Goal: Task Accomplishment & Management: Complete application form

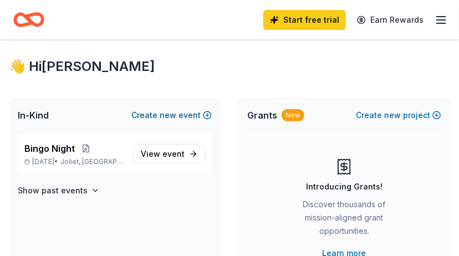
click at [160, 114] on button "Create new event" at bounding box center [172, 115] width 80 height 13
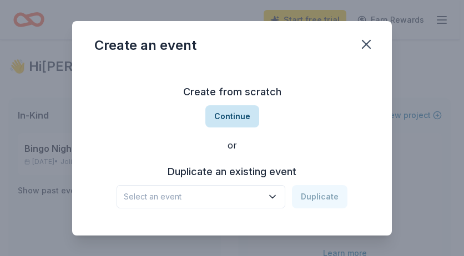
click at [229, 115] on button "Continue" at bounding box center [232, 116] width 54 height 22
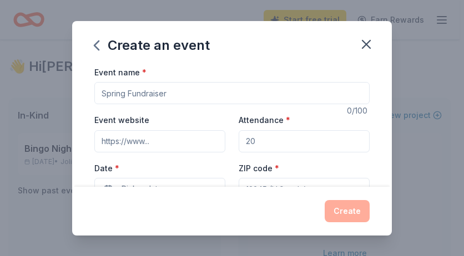
drag, startPoint x: 168, startPoint y: 92, endPoint x: 144, endPoint y: 94, distance: 23.4
click at [144, 94] on input "Event name *" at bounding box center [231, 93] width 275 height 22
type input "The Champagne Luncheon"
click at [143, 142] on input "Event website" at bounding box center [159, 141] width 131 height 22
type input "[DOMAIN_NAME]"
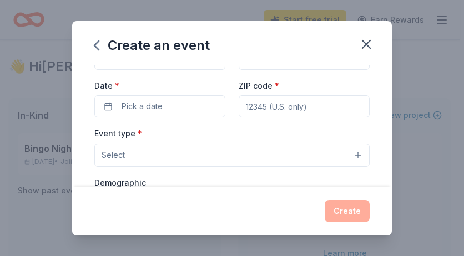
scroll to position [83, 0]
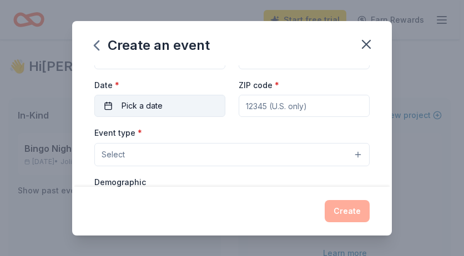
type input "300"
click at [139, 109] on span "Pick a date" at bounding box center [142, 105] width 41 height 13
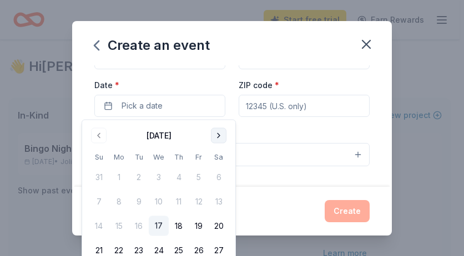
click at [217, 135] on button "Go to next month" at bounding box center [219, 136] width 16 height 16
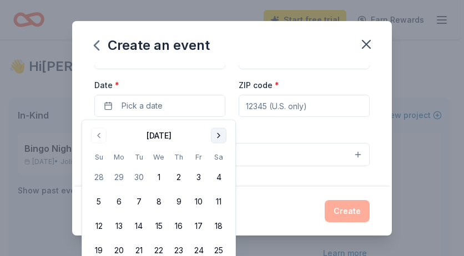
click at [217, 135] on button "Go to next month" at bounding box center [219, 136] width 16 height 16
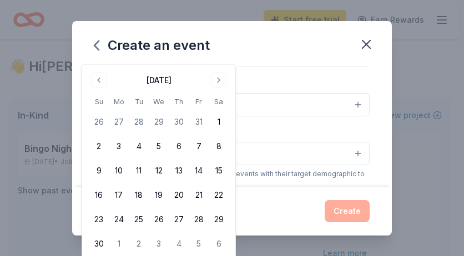
scroll to position [139, 0]
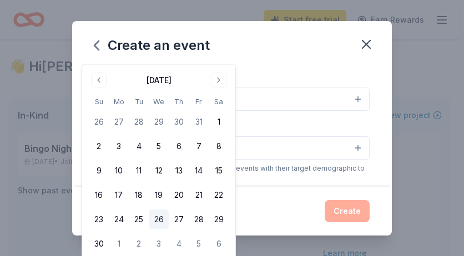
click at [158, 219] on button "26" at bounding box center [159, 220] width 20 height 20
click at [159, 218] on button "26" at bounding box center [159, 220] width 20 height 20
click at [158, 218] on button "26" at bounding box center [159, 220] width 20 height 20
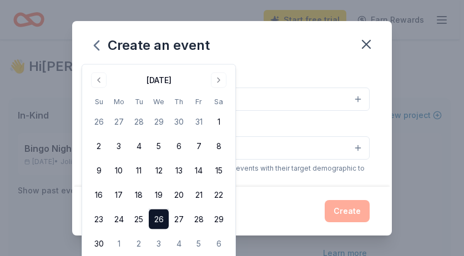
click at [312, 97] on button "Select" at bounding box center [231, 99] width 275 height 23
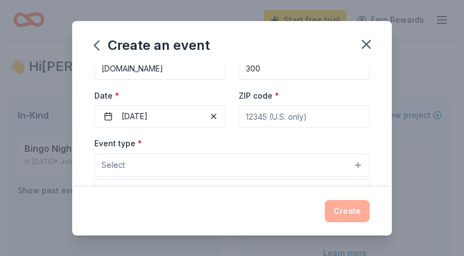
scroll to position [55, 0]
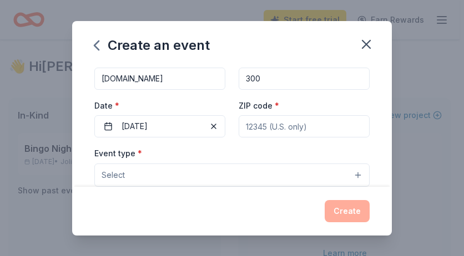
click at [250, 125] on input "ZIP code *" at bounding box center [304, 126] width 131 height 22
type input "60436"
click at [148, 174] on button "Select" at bounding box center [231, 175] width 275 height 23
click at [164, 175] on button "Select" at bounding box center [231, 175] width 275 height 23
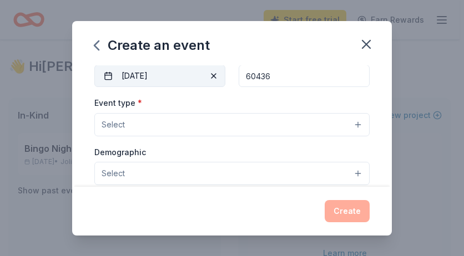
scroll to position [118, 0]
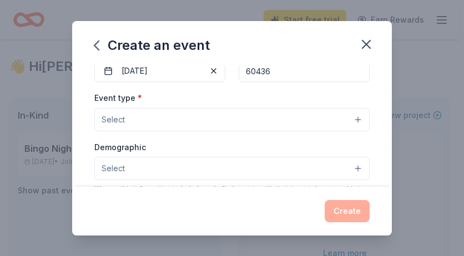
click at [155, 117] on button "Select" at bounding box center [231, 119] width 275 height 23
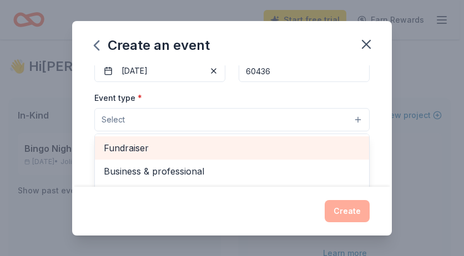
click at [137, 146] on span "Fundraiser" at bounding box center [232, 148] width 256 height 14
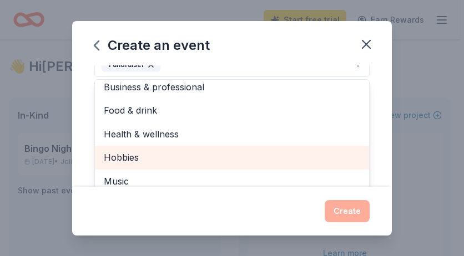
scroll to position [13, 0]
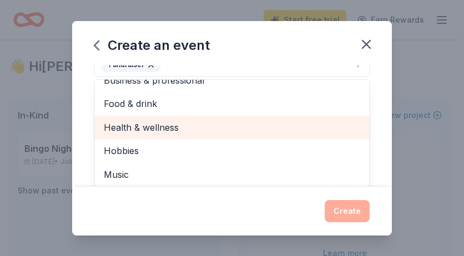
drag, startPoint x: 174, startPoint y: 127, endPoint x: 180, endPoint y: 129, distance: 6.5
click at [174, 126] on span "Health & wellness" at bounding box center [232, 127] width 256 height 14
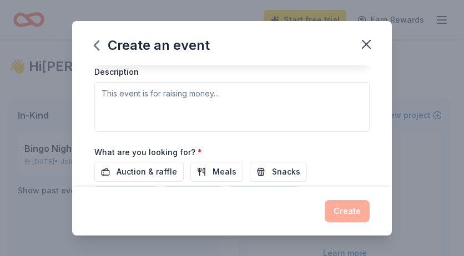
scroll to position [312, 0]
click at [112, 88] on div "Event type * Fundraiser Health & wellness Business & professional Food & drink …" at bounding box center [231, 14] width 275 height 235
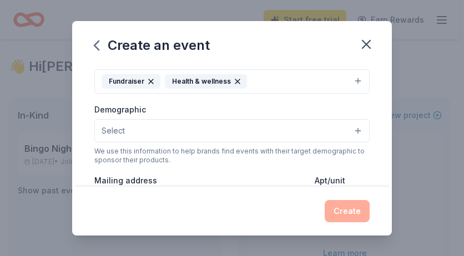
scroll to position [168, 0]
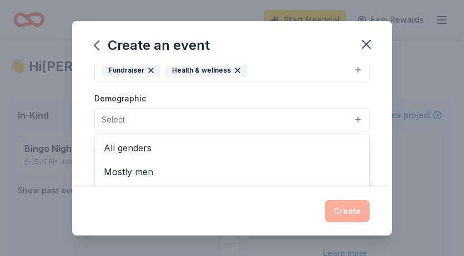
click at [352, 120] on button "Select" at bounding box center [231, 119] width 275 height 23
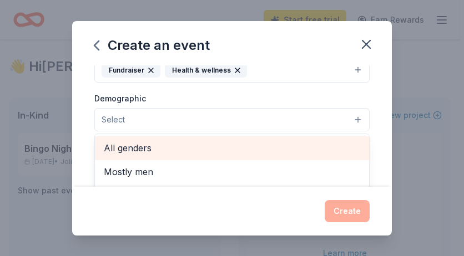
click at [170, 150] on span "All genders" at bounding box center [232, 148] width 256 height 14
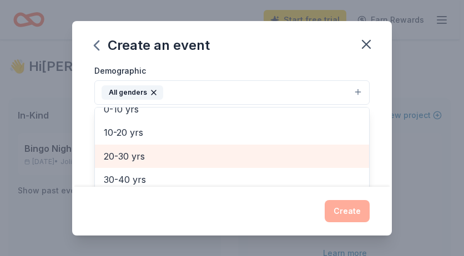
scroll to position [111, 0]
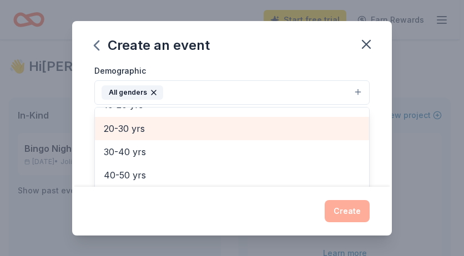
click at [138, 129] on span "20-30 yrs" at bounding box center [232, 129] width 256 height 14
click at [135, 128] on span "30-40 yrs" at bounding box center [232, 129] width 256 height 14
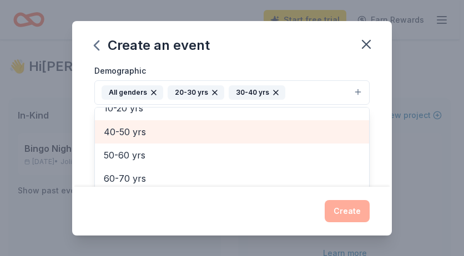
scroll to position [108, 0]
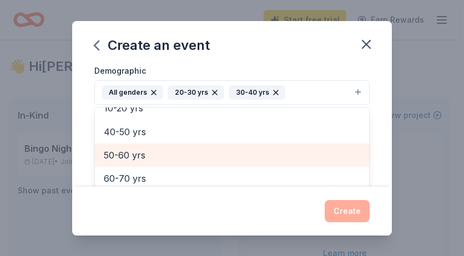
click at [130, 153] on span "50-60 yrs" at bounding box center [232, 155] width 256 height 14
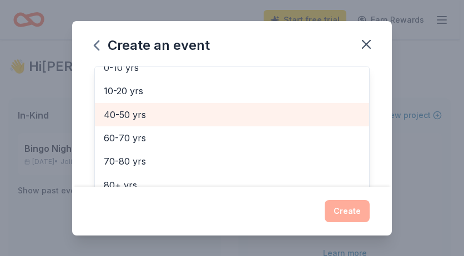
scroll to position [251, 0]
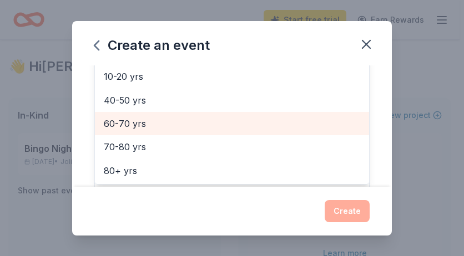
click at [137, 126] on span "60-70 yrs" at bounding box center [232, 124] width 256 height 14
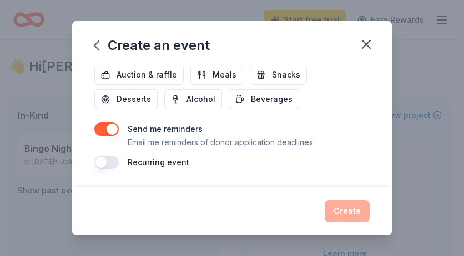
scroll to position [430, 0]
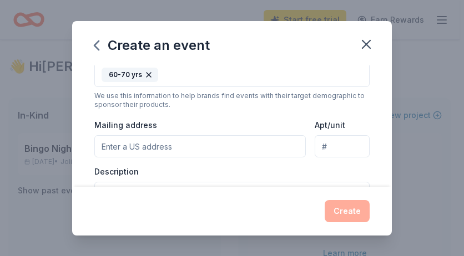
scroll to position [255, 0]
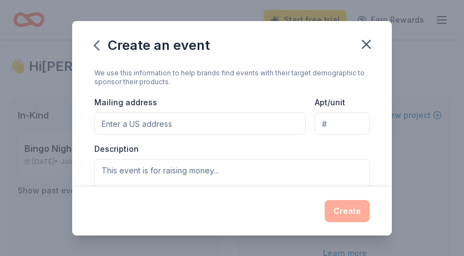
click at [127, 123] on input "Mailing address" at bounding box center [199, 124] width 211 height 22
type input "[STREET_ADDRESS][PERSON_NAME]"
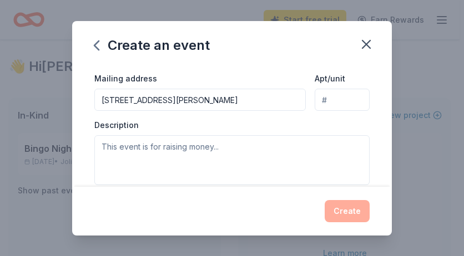
scroll to position [264, 0]
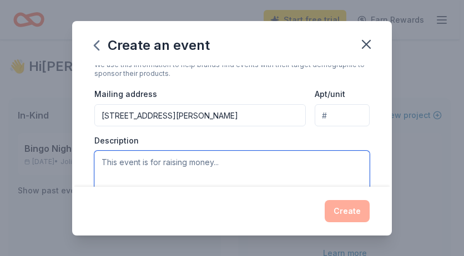
click at [119, 160] on textarea at bounding box center [231, 176] width 275 height 50
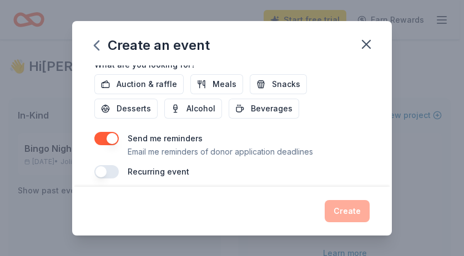
scroll to position [430, 0]
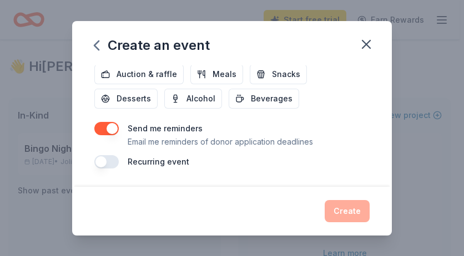
type textarea "The Champagne Luncheon is our annual fundraiser for the programs that support i…"
click at [104, 161] on button "button" at bounding box center [106, 161] width 24 height 13
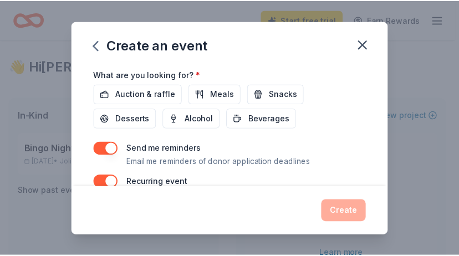
scroll to position [387, 0]
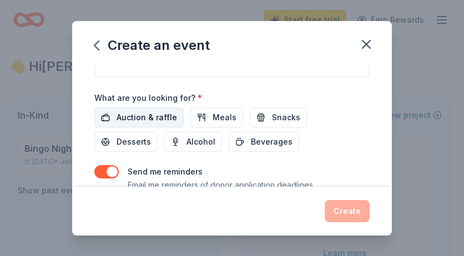
click at [151, 117] on span "Auction & raffle" at bounding box center [147, 117] width 60 height 13
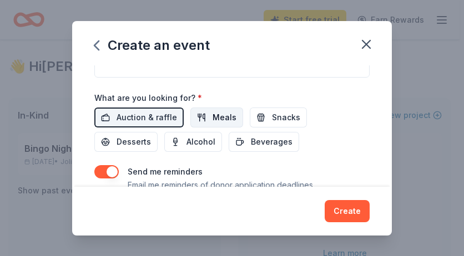
click at [217, 119] on span "Meals" at bounding box center [225, 117] width 24 height 13
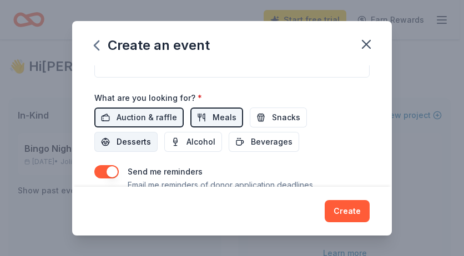
click at [132, 141] on span "Desserts" at bounding box center [134, 141] width 34 height 13
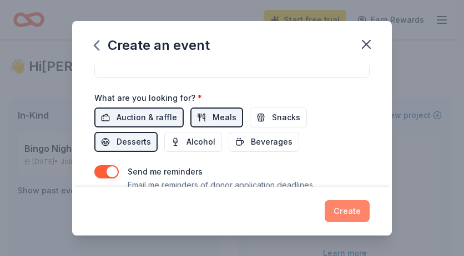
click at [338, 210] on button "Create" at bounding box center [347, 211] width 45 height 22
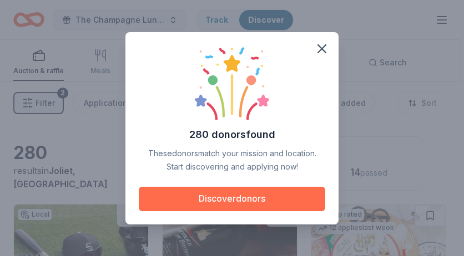
click at [223, 195] on button "Discover donors" at bounding box center [232, 199] width 186 height 24
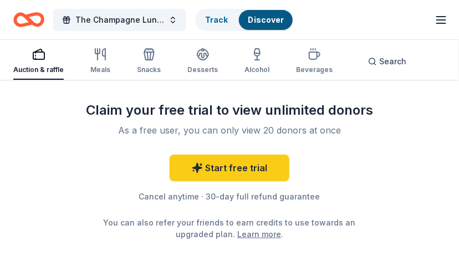
scroll to position [1803, 0]
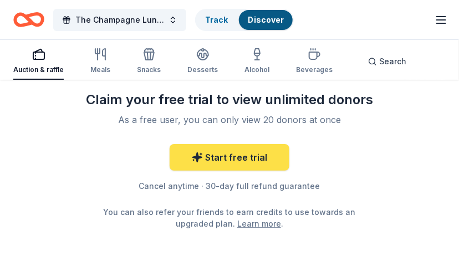
click at [236, 156] on link "Start free trial" at bounding box center [230, 157] width 120 height 27
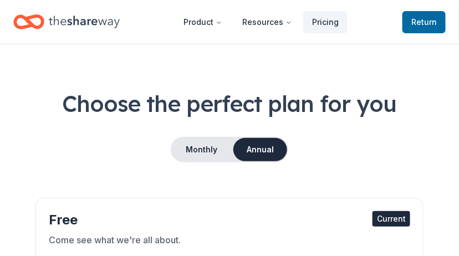
scroll to position [28, 0]
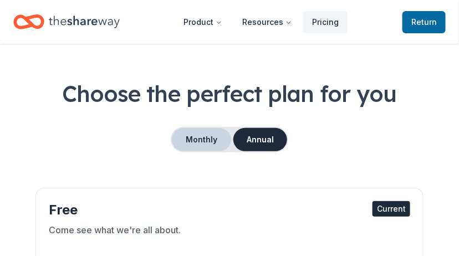
click at [206, 140] on button "Monthly" at bounding box center [201, 139] width 59 height 23
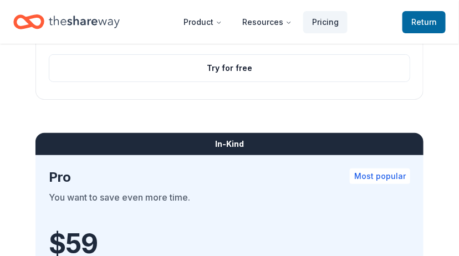
scroll to position [916, 0]
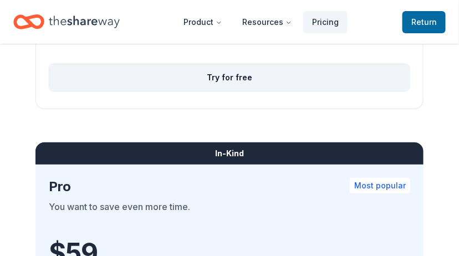
click at [226, 77] on button "Try for free" at bounding box center [229, 77] width 361 height 27
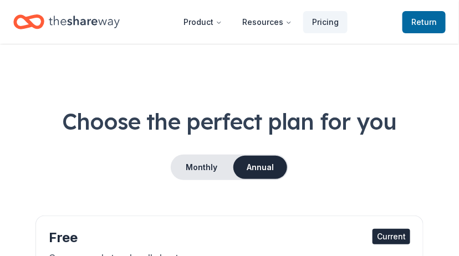
scroll to position [1803, 0]
